Goal: Navigation & Orientation: Find specific page/section

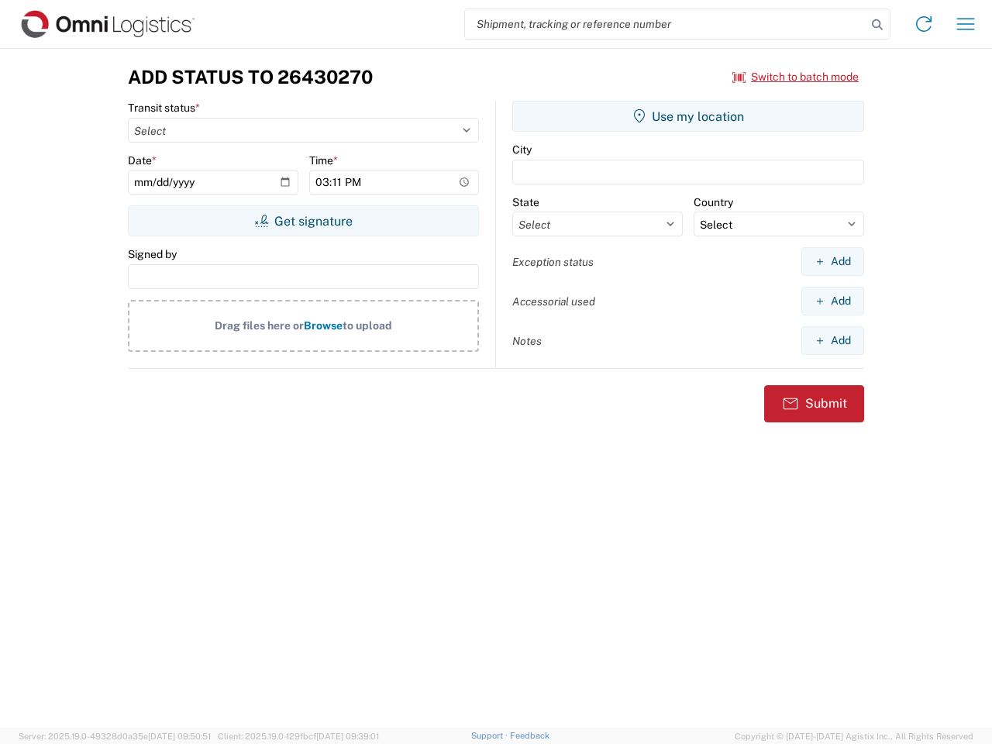
click at [666, 24] on input "search" at bounding box center [665, 23] width 401 height 29
click at [877, 25] on icon at bounding box center [877, 25] width 22 height 22
click at [924, 24] on icon at bounding box center [923, 24] width 25 height 25
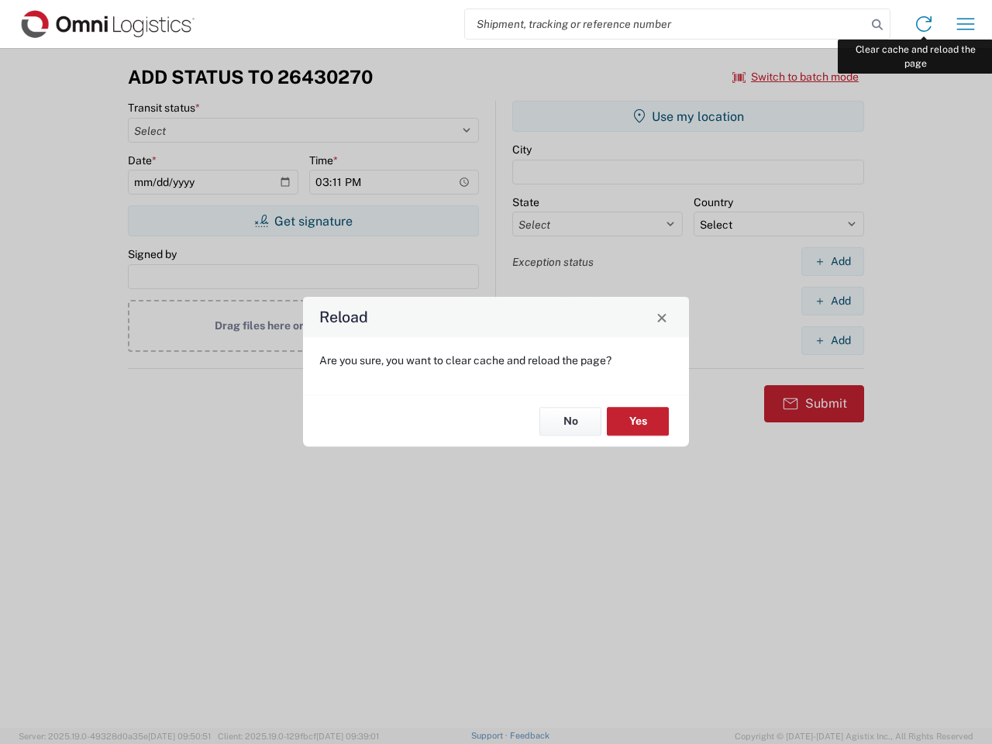
click at [965, 24] on div "Reload Are you sure, you want to clear cache and reload the page? No Yes" at bounding box center [496, 372] width 992 height 744
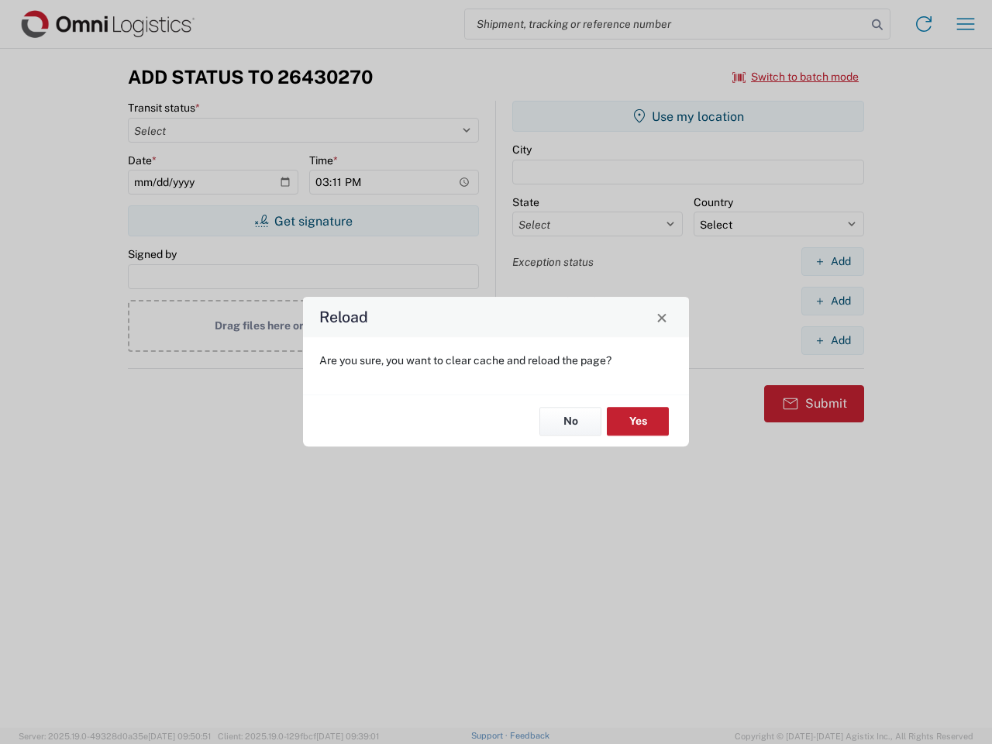
click at [796, 77] on div "Reload Are you sure, you want to clear cache and reload the page? No Yes" at bounding box center [496, 372] width 992 height 744
click at [303, 221] on div "Reload Are you sure, you want to clear cache and reload the page? No Yes" at bounding box center [496, 372] width 992 height 744
click at [688, 116] on div "Reload Are you sure, you want to clear cache and reload the page? No Yes" at bounding box center [496, 372] width 992 height 744
click at [832, 261] on div "Reload Are you sure, you want to clear cache and reload the page? No Yes" at bounding box center [496, 372] width 992 height 744
click at [832, 301] on div "Reload Are you sure, you want to clear cache and reload the page? No Yes" at bounding box center [496, 372] width 992 height 744
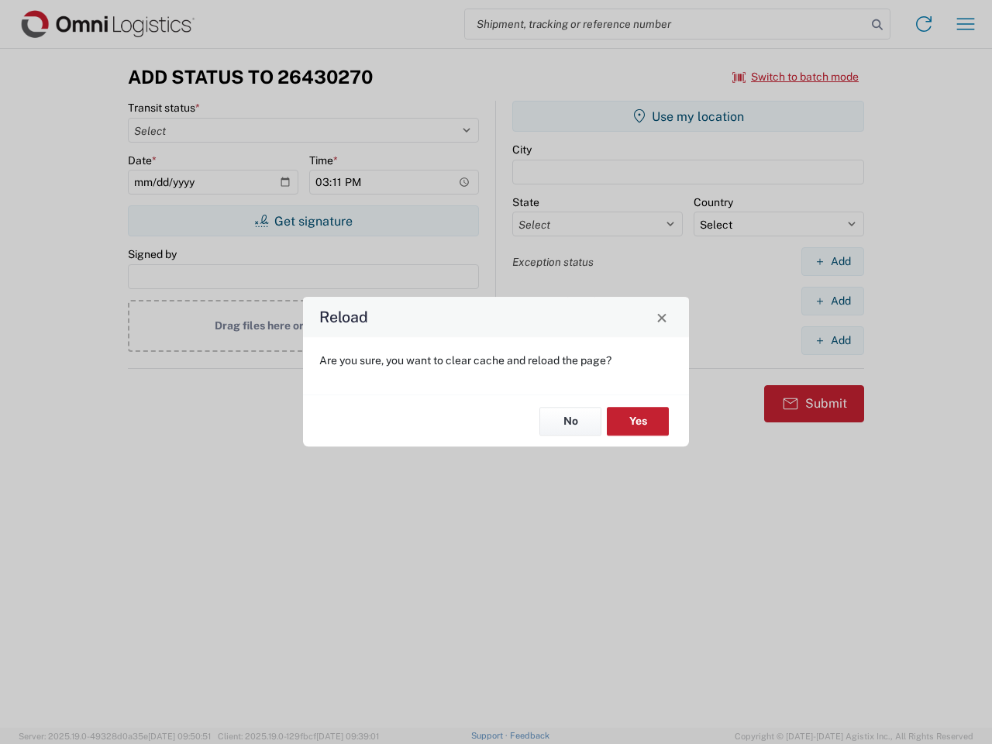
click at [832, 340] on div "Reload Are you sure, you want to clear cache and reload the page? No Yes" at bounding box center [496, 372] width 992 height 744
